Goal: Information Seeking & Learning: Learn about a topic

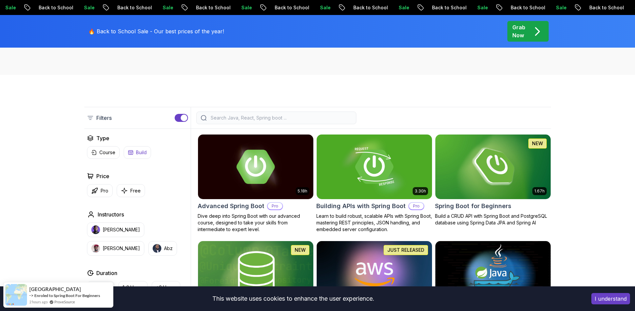
scroll to position [115, 0]
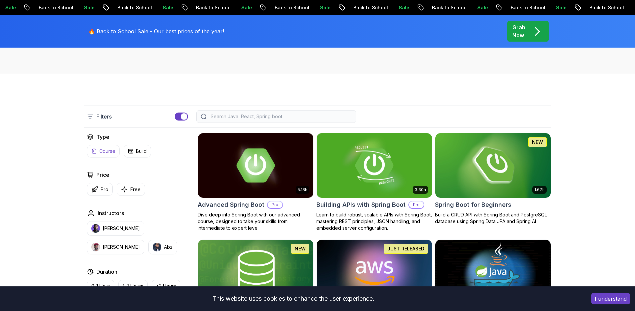
click at [108, 152] on p "Course" at bounding box center [107, 151] width 16 height 7
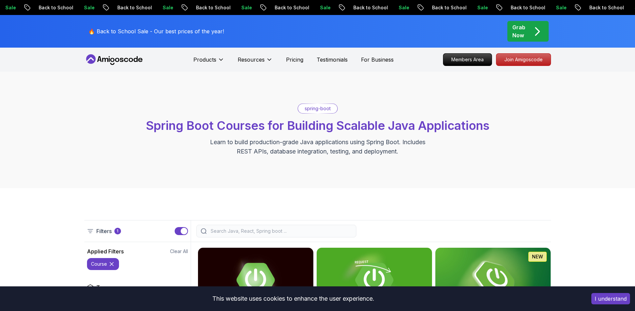
click at [259, 227] on div at bounding box center [276, 231] width 160 height 13
click at [254, 230] on input "search" at bounding box center [280, 231] width 143 height 7
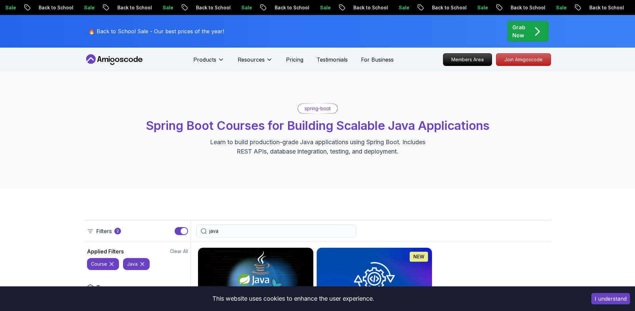
type input "java"
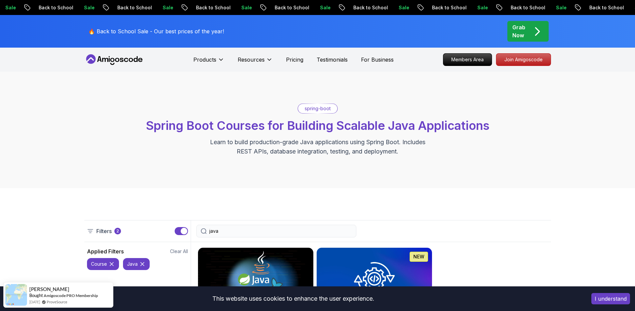
click at [222, 234] on input "java" at bounding box center [280, 231] width 143 height 7
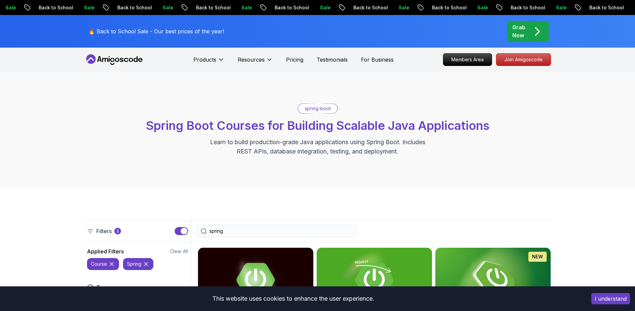
type input "spring"
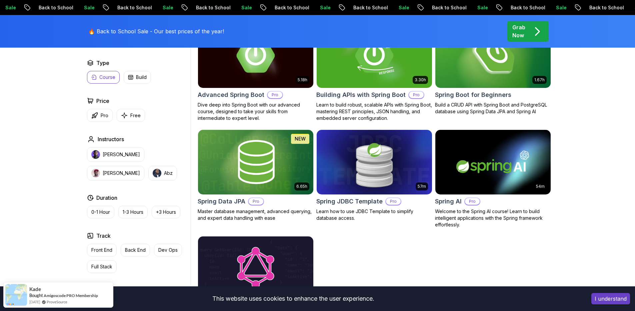
scroll to position [217, 0]
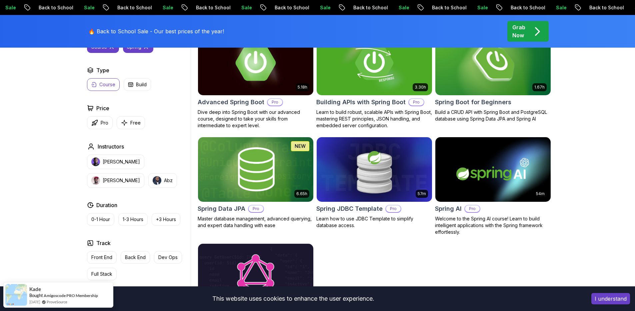
click at [238, 101] on h2 "Advanced Spring Boot" at bounding box center [231, 102] width 67 height 9
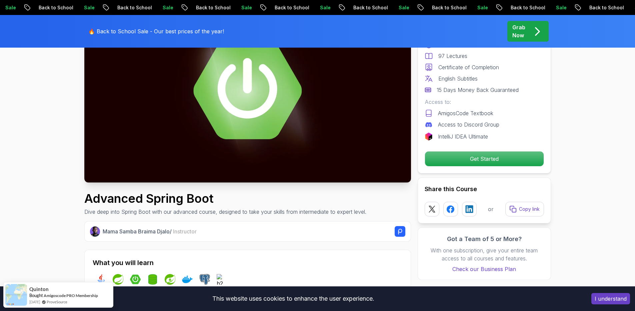
scroll to position [90, 0]
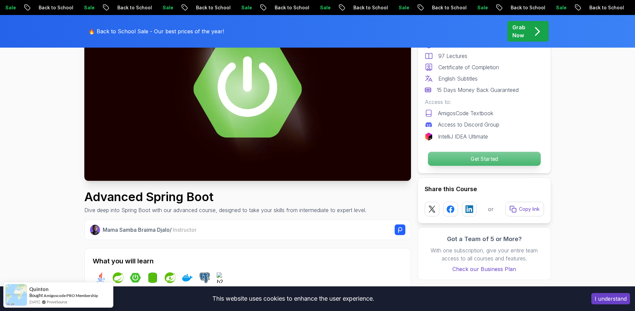
click at [531, 165] on p "Get Started" at bounding box center [483, 159] width 113 height 14
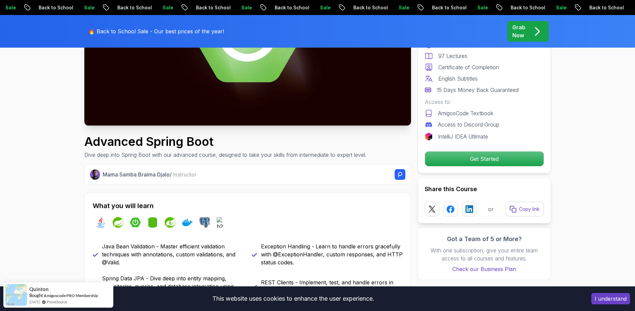
scroll to position [0, 0]
